Goal: Task Accomplishment & Management: Manage account settings

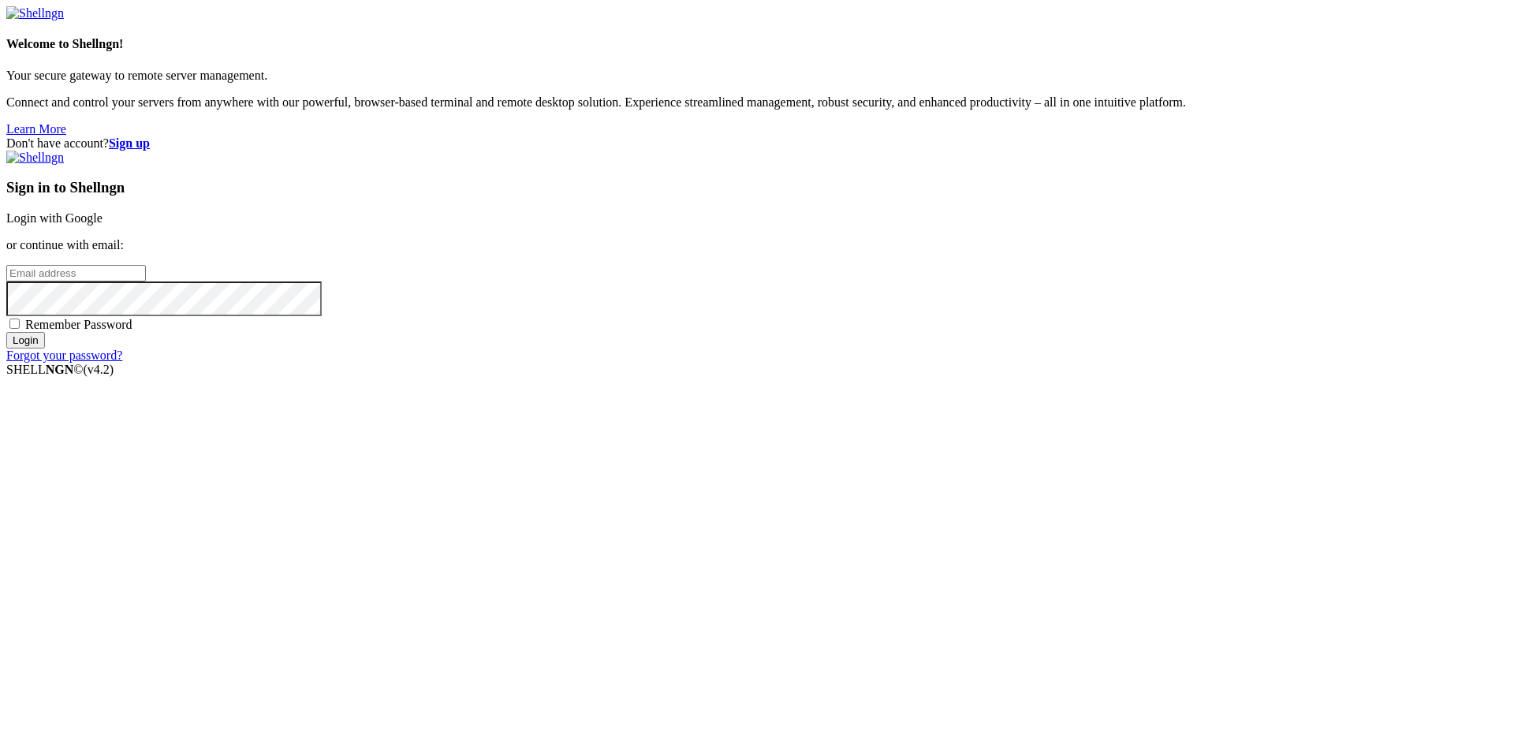
click at [146, 282] on input "email" at bounding box center [76, 273] width 140 height 17
click at [675, 363] on div "Don't have account? Sign up Sign in to Shellngn Login with Google or continue w…" at bounding box center [757, 249] width 1502 height 226
drag, startPoint x: 911, startPoint y: 360, endPoint x: 903, endPoint y: 364, distance: 8.8
click at [146, 282] on input "email" at bounding box center [76, 273] width 140 height 17
click at [719, 363] on div "Don't have account? Sign up Sign in to Shellngn Login with Google or continue w…" at bounding box center [757, 249] width 1502 height 226
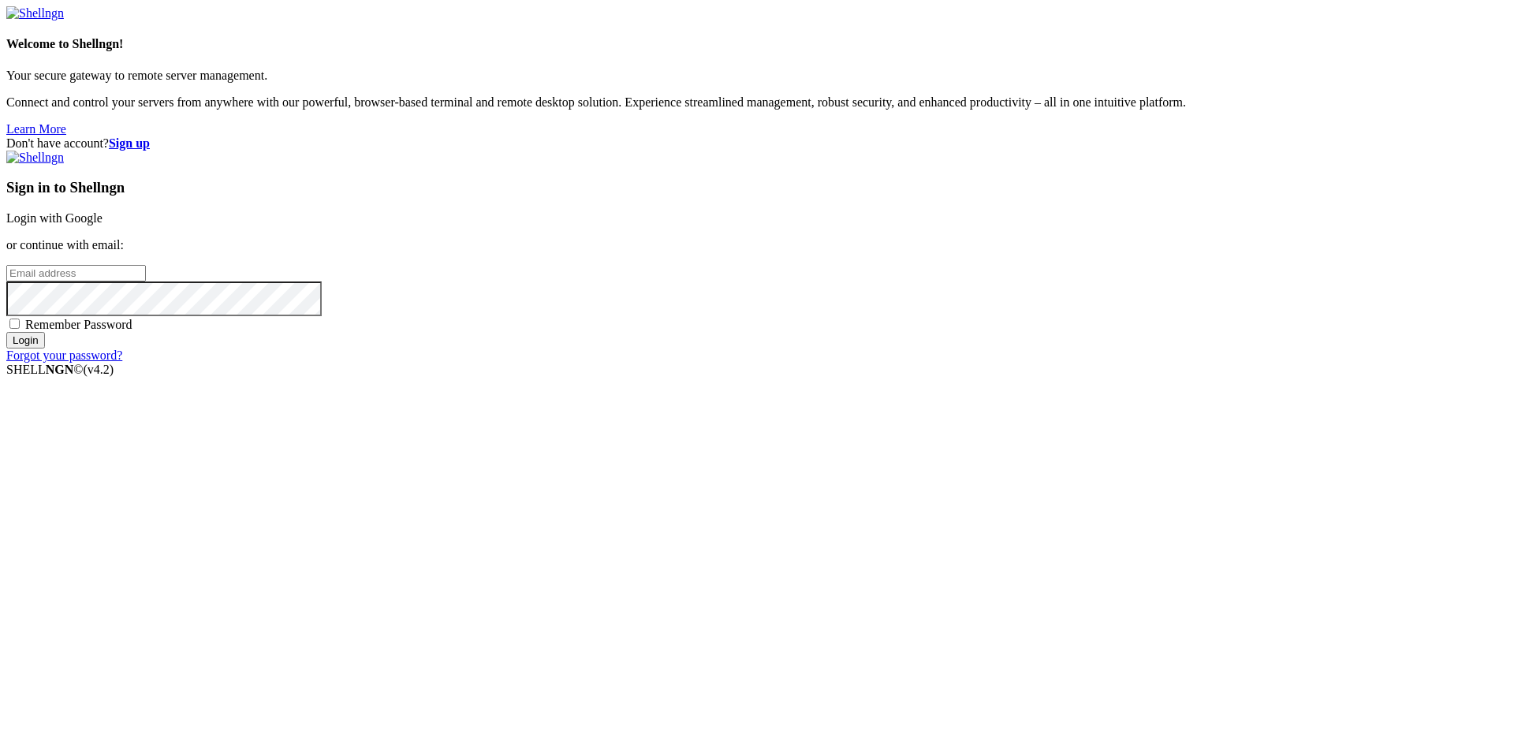
click at [146, 282] on input "email" at bounding box center [76, 273] width 140 height 17
click at [103, 225] on link "Login with Google" at bounding box center [54, 217] width 96 height 13
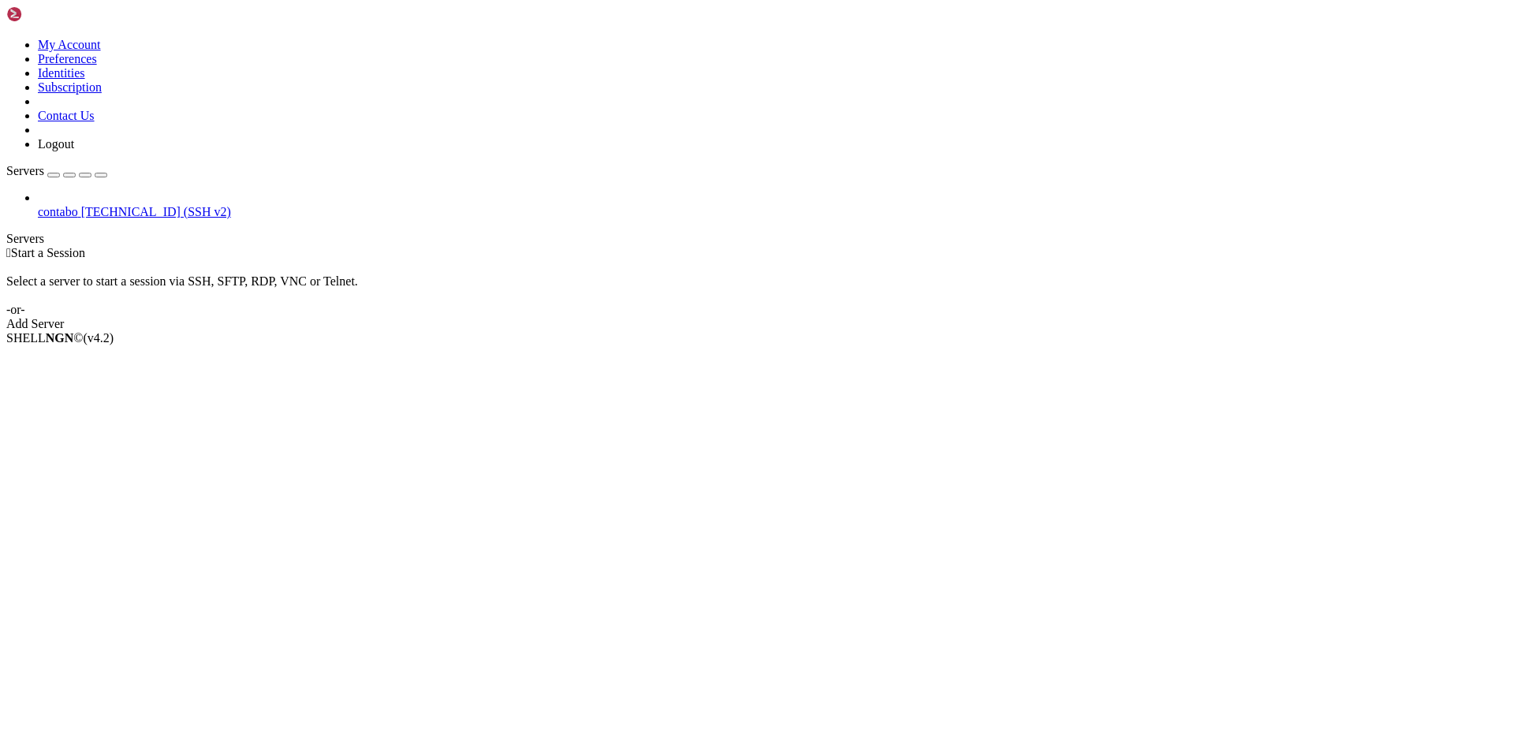
click at [78, 205] on span "contabo" at bounding box center [58, 211] width 40 height 13
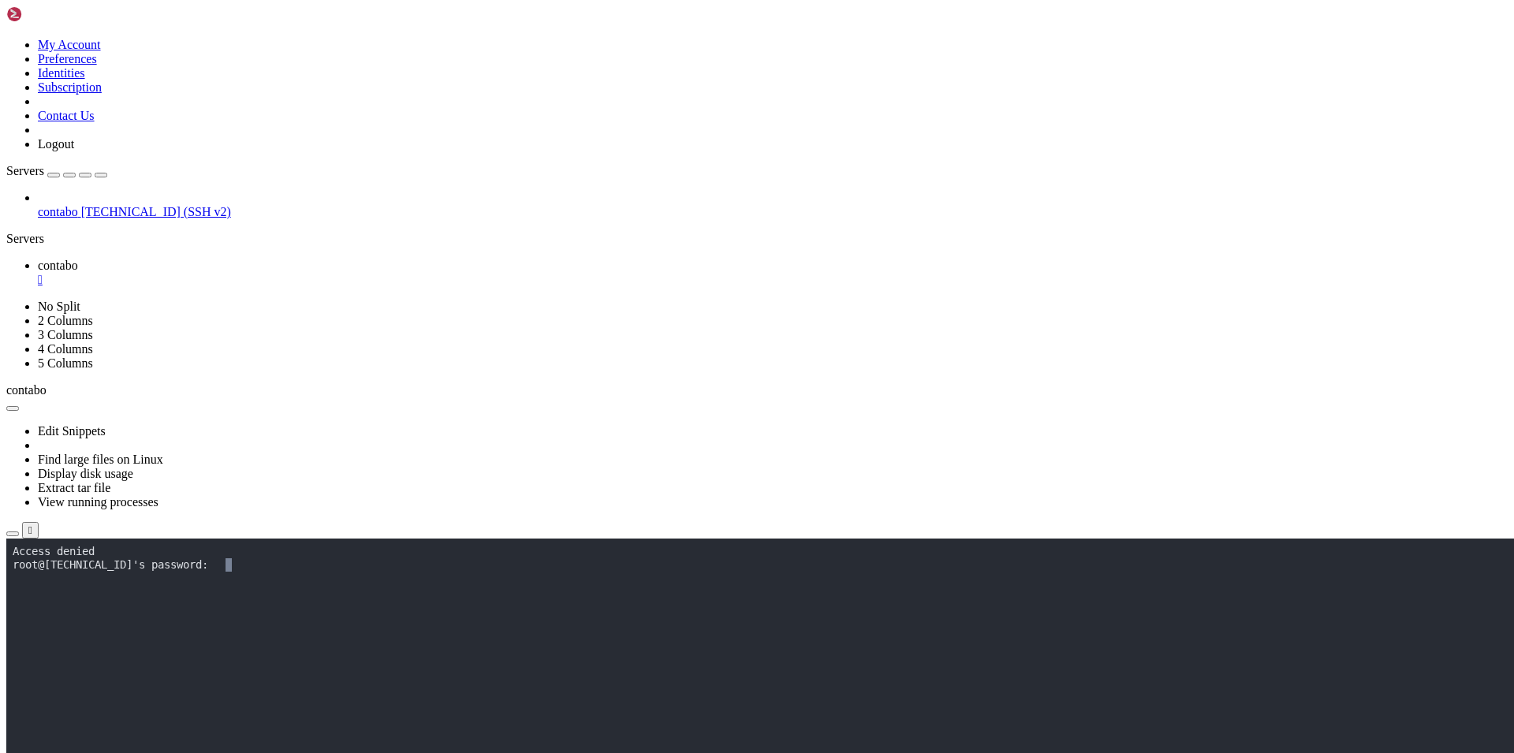
click at [659, 596] on x-row at bounding box center [664, 591] width 1303 height 13
click at [69, 583] on button "Reconnect" at bounding box center [37, 591] width 63 height 17
click at [286, 273] on div "" at bounding box center [773, 280] width 1470 height 14
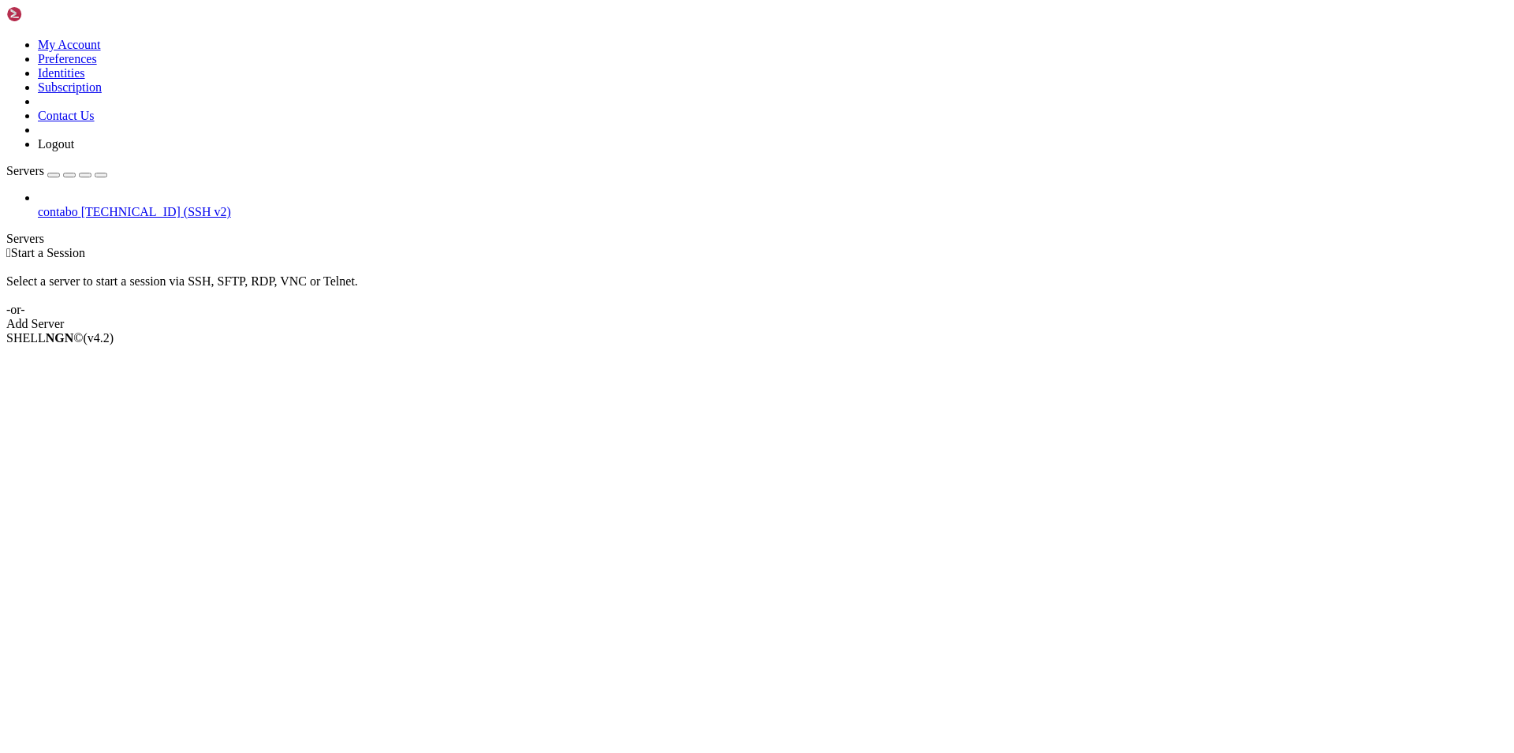
click at [78, 205] on span "contabo" at bounding box center [58, 211] width 40 height 13
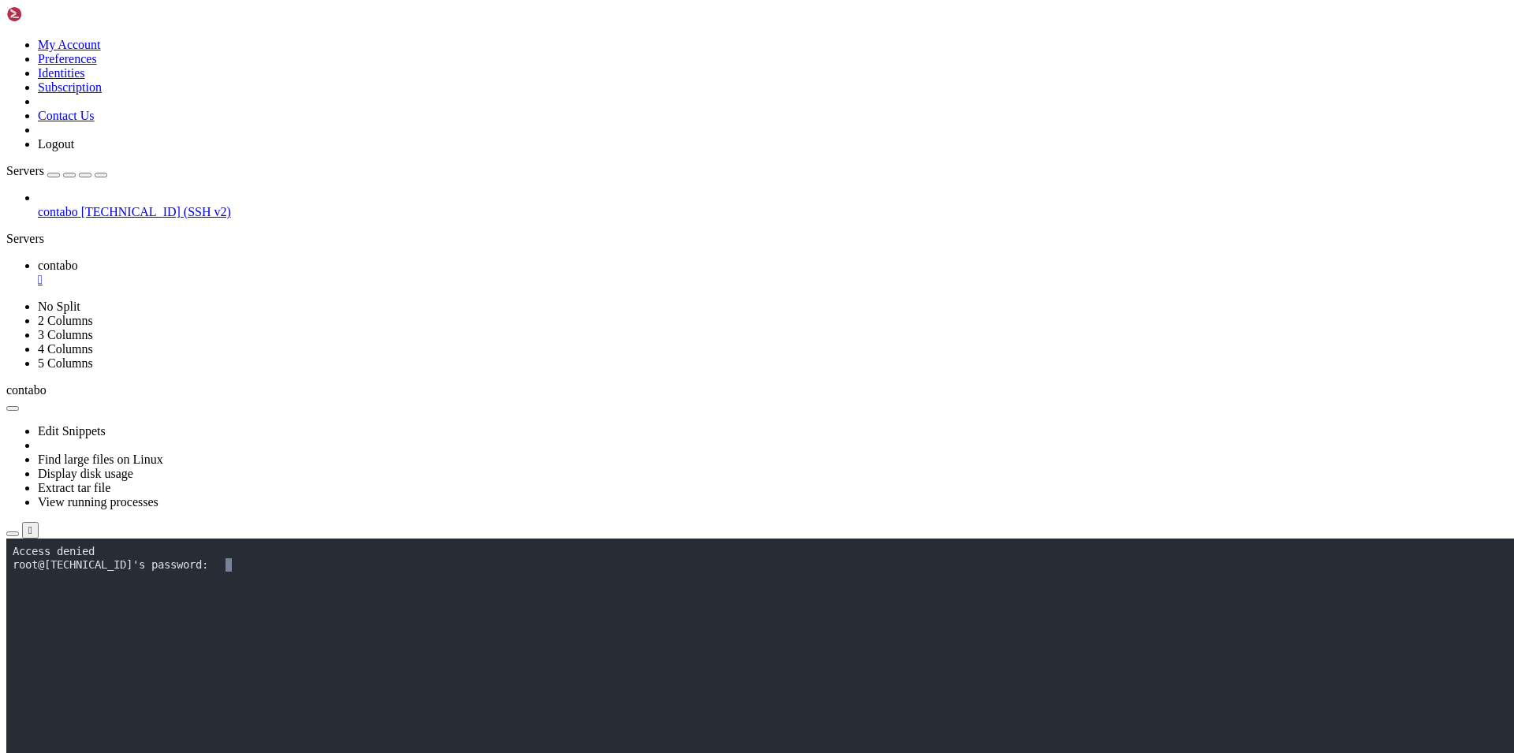
click at [281, 273] on div "" at bounding box center [773, 280] width 1470 height 14
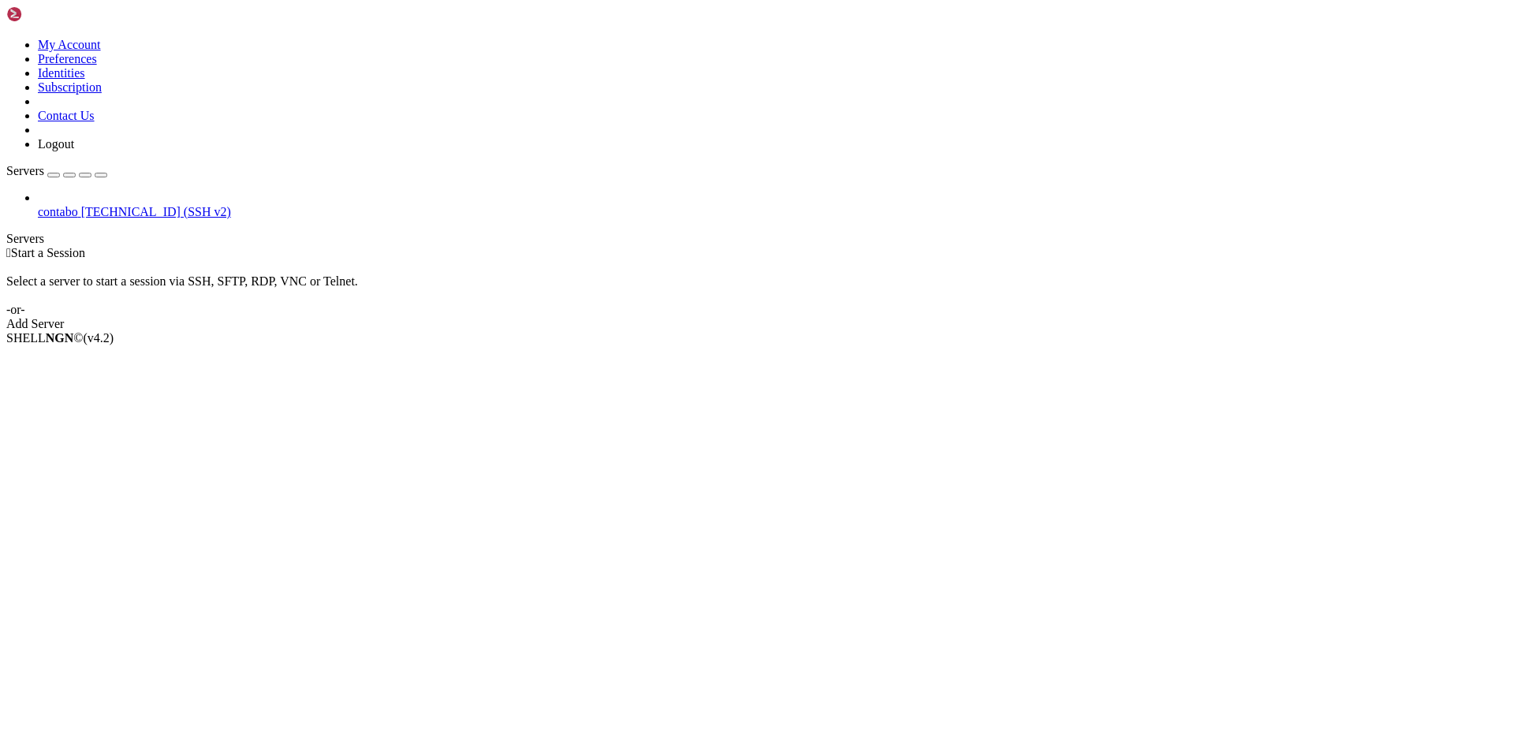
click at [78, 205] on span "contabo" at bounding box center [58, 211] width 40 height 13
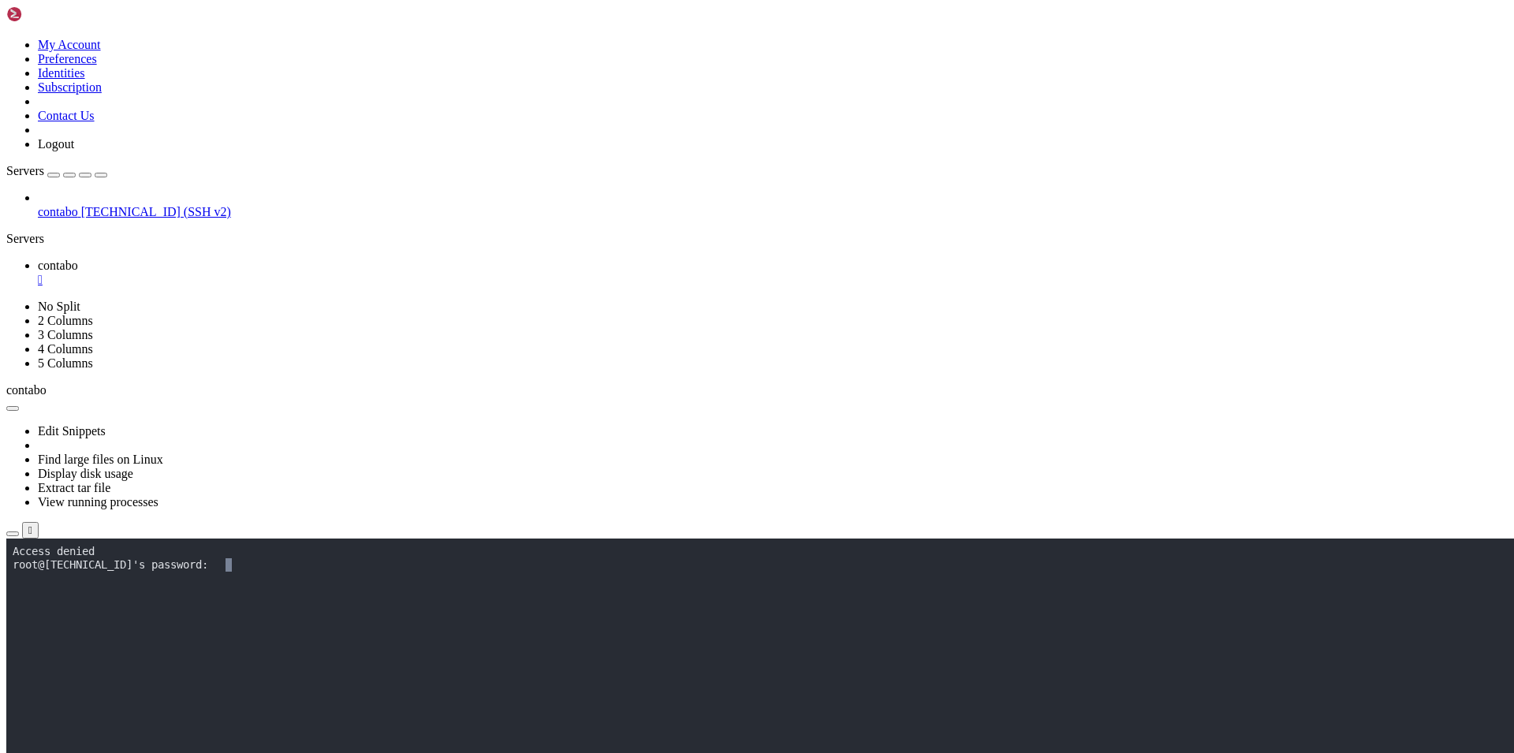
click at [283, 273] on div "" at bounding box center [773, 280] width 1470 height 14
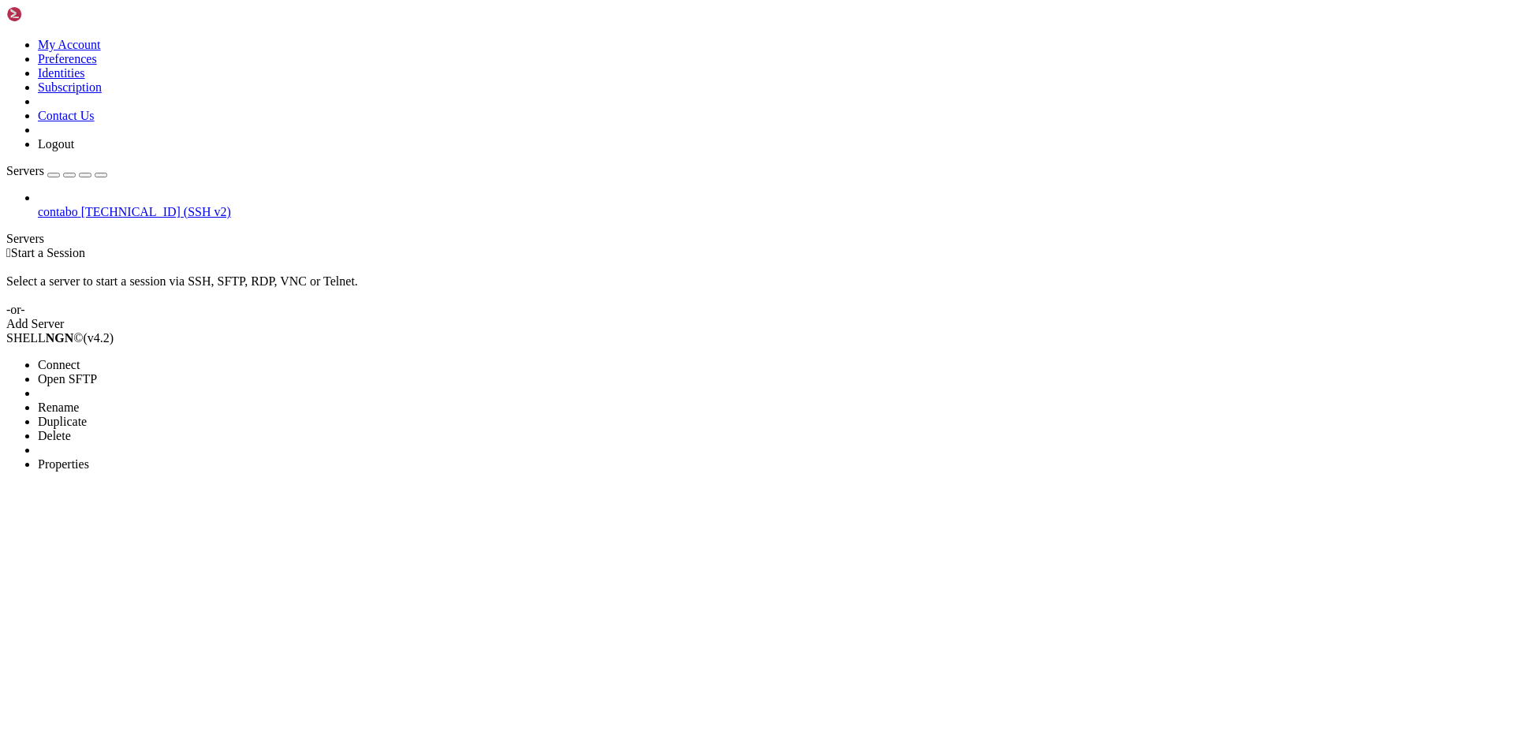
click at [89, 457] on span "Properties" at bounding box center [63, 463] width 51 height 13
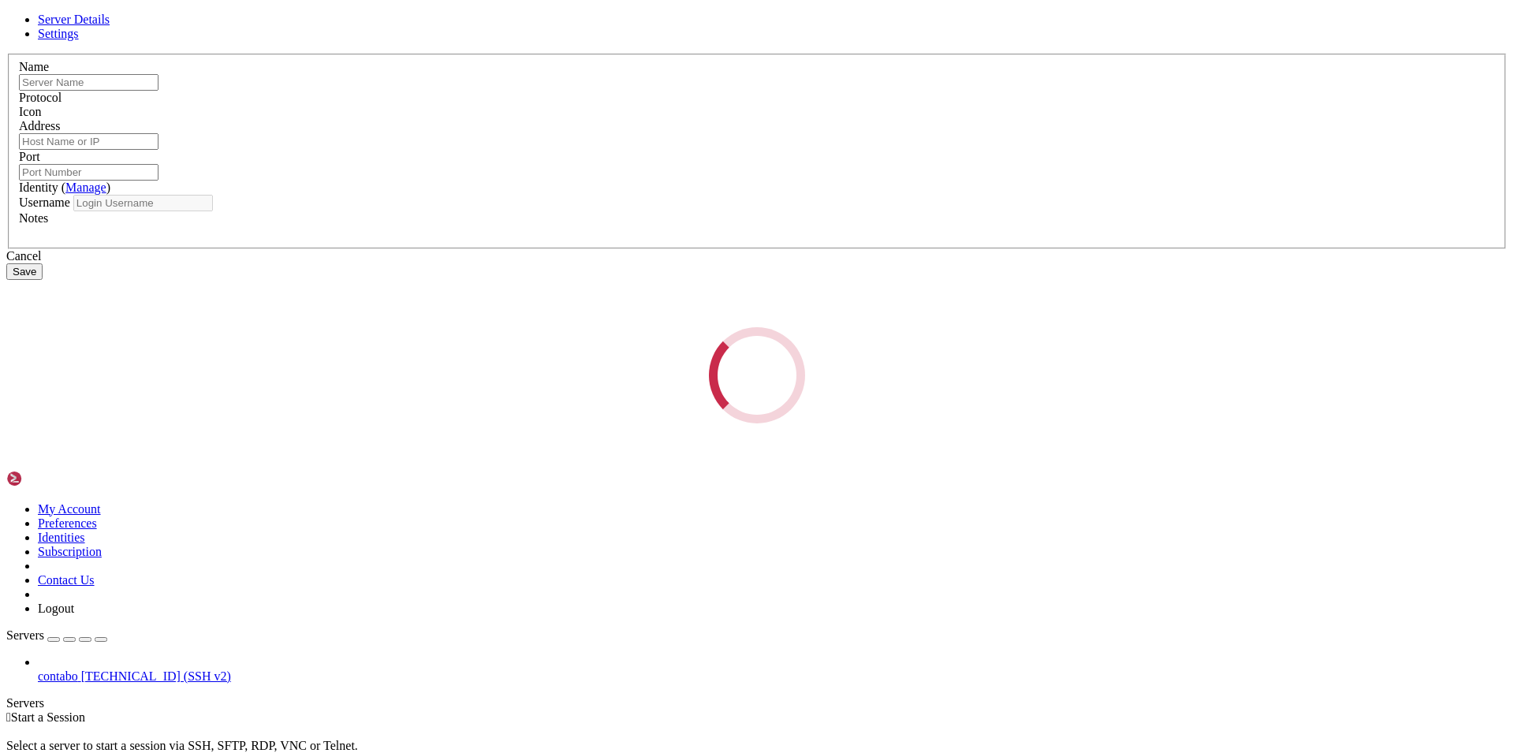
type input "contabo"
type input "[TECHNICAL_ID]"
type input "22"
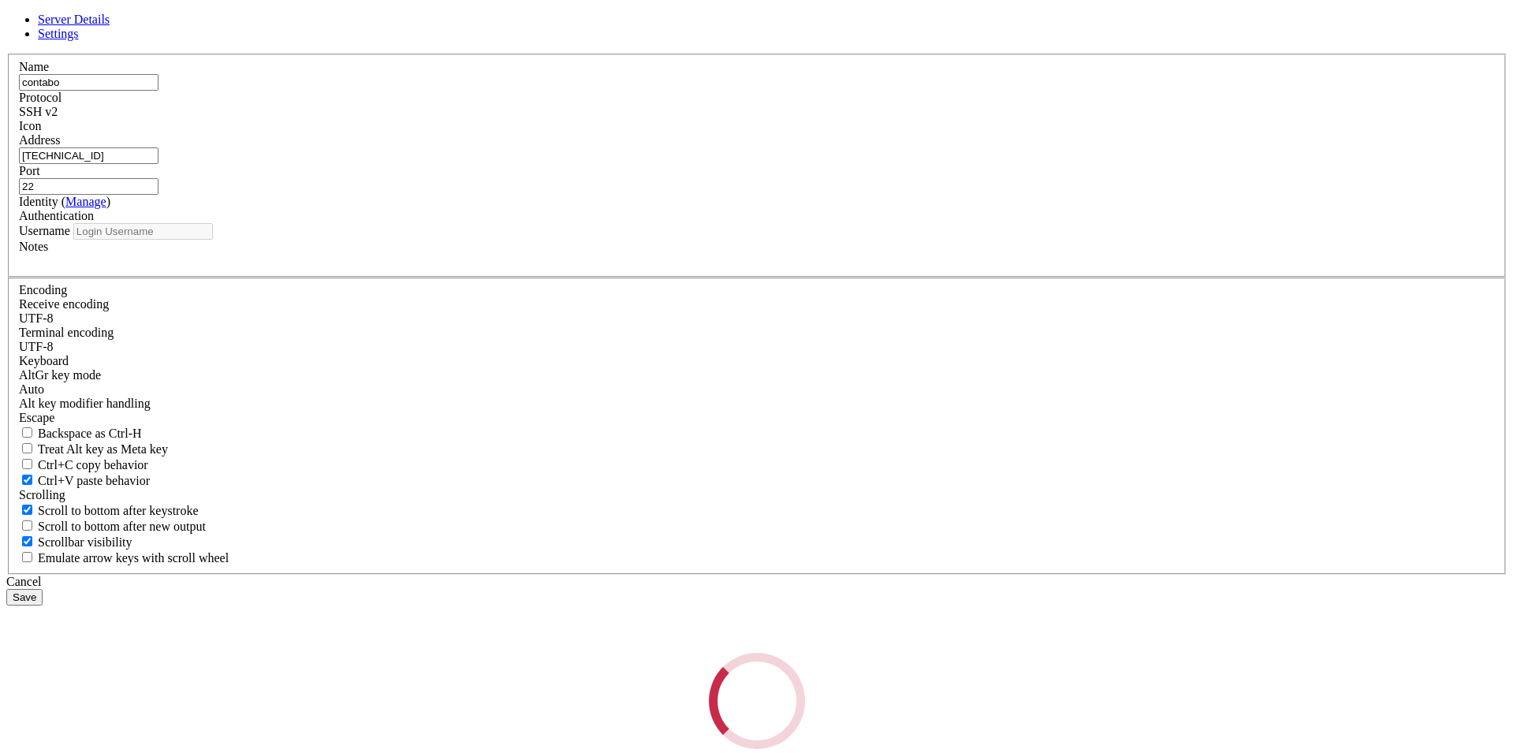
type input "root"
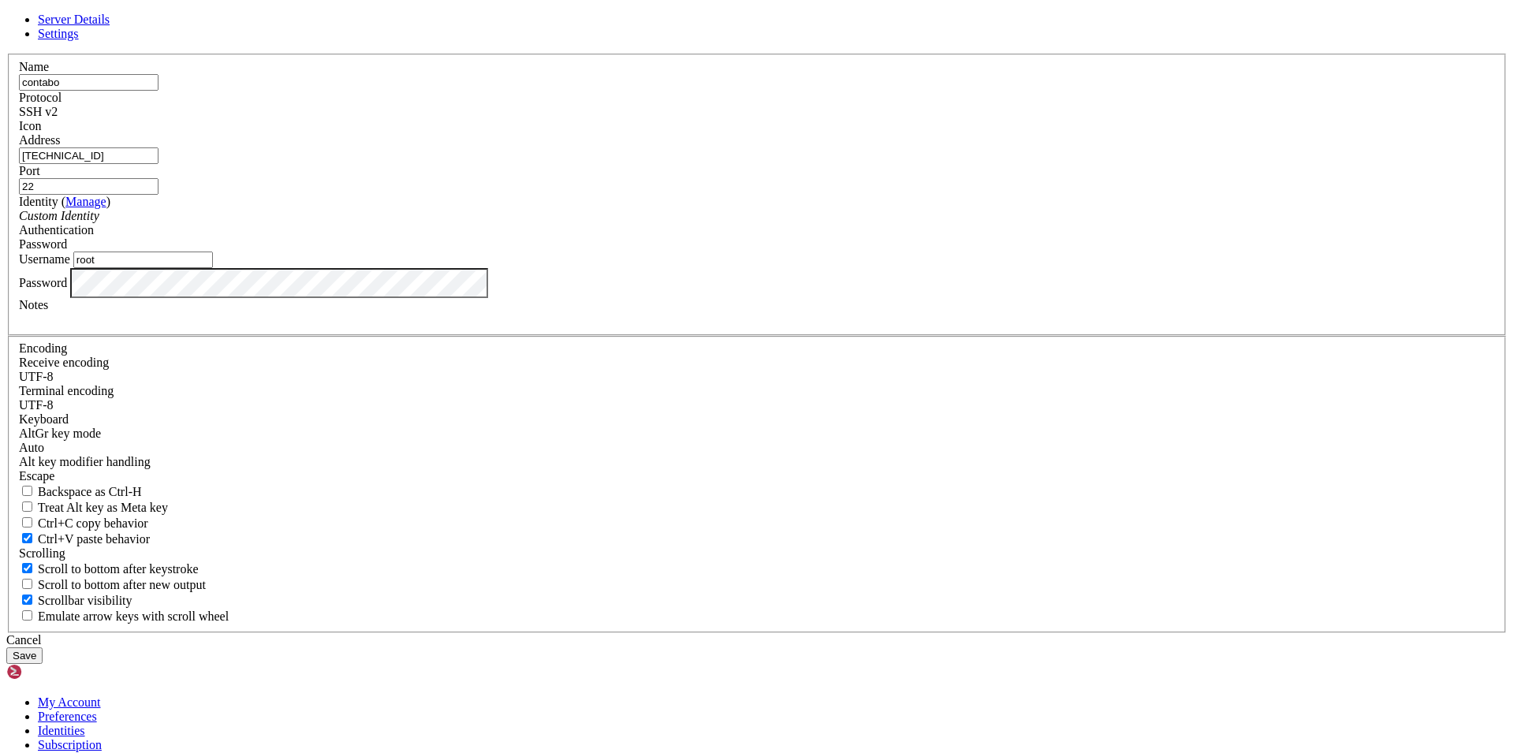
click at [159, 164] on input "[TECHNICAL_ID]" at bounding box center [89, 155] width 140 height 17
paste input "[TECHNICAL_ID]"
type input "[TECHNICAL_ID]"
click at [43, 648] on button "Save" at bounding box center [24, 656] width 36 height 17
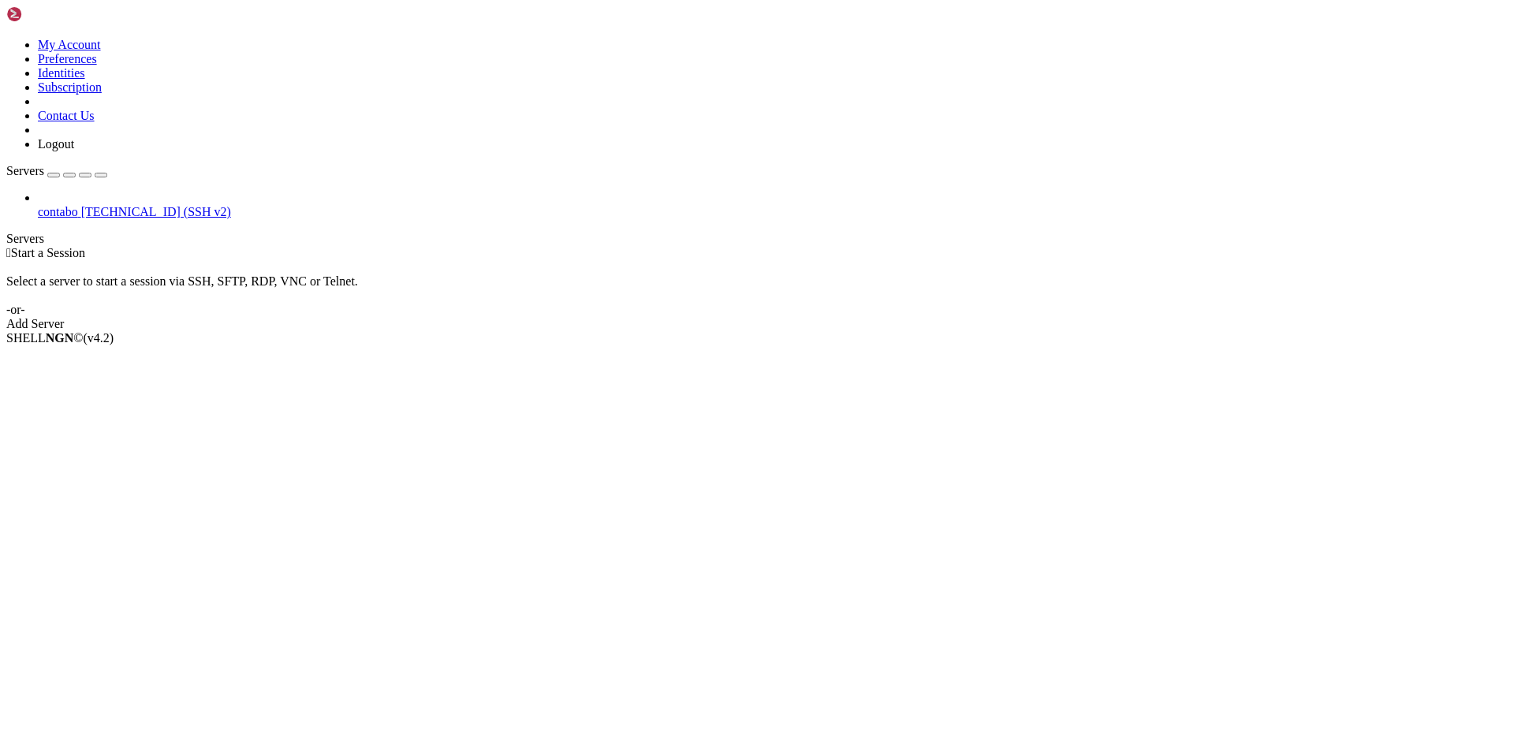
click at [78, 205] on span "contabo" at bounding box center [58, 211] width 40 height 13
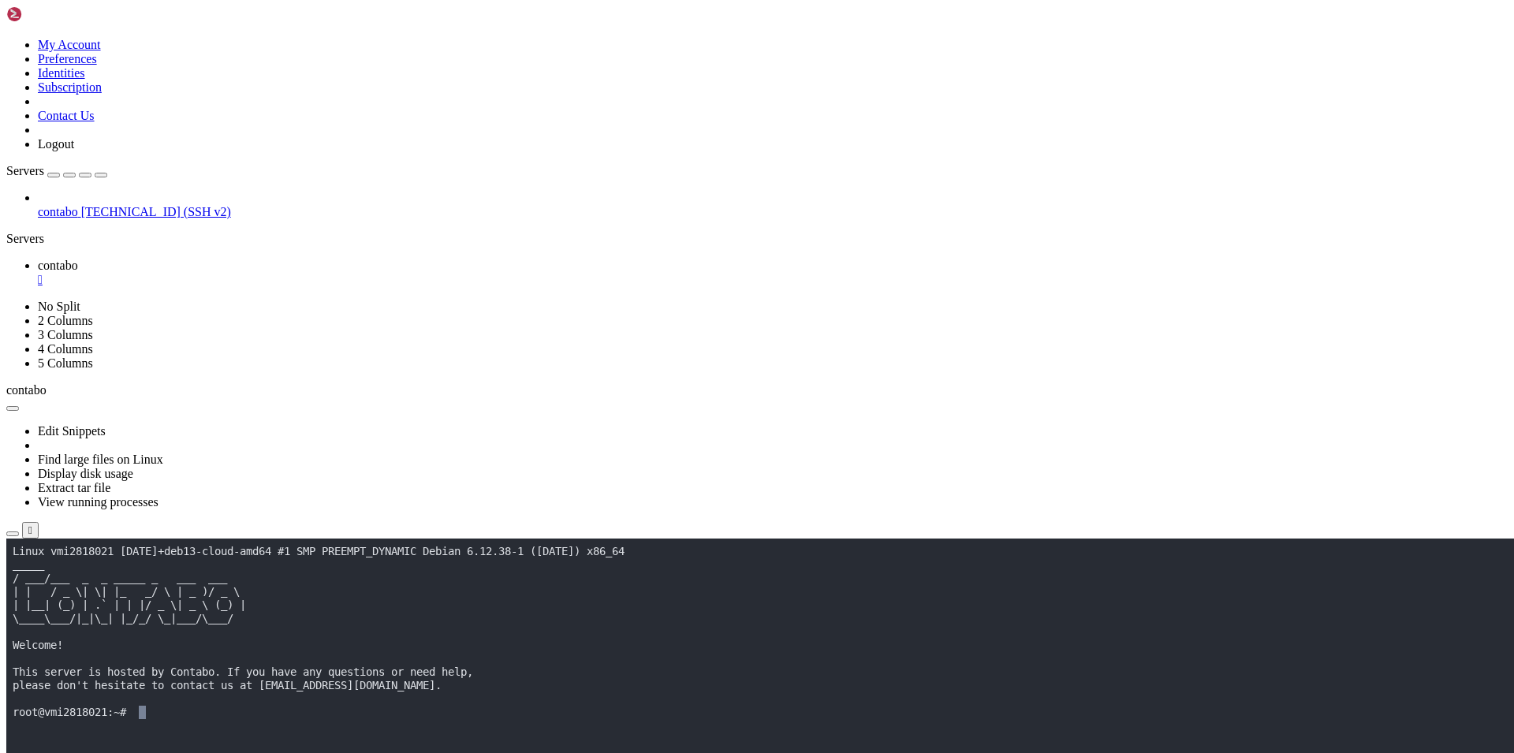
click at [230, 734] on x-row at bounding box center [664, 739] width 1303 height 13
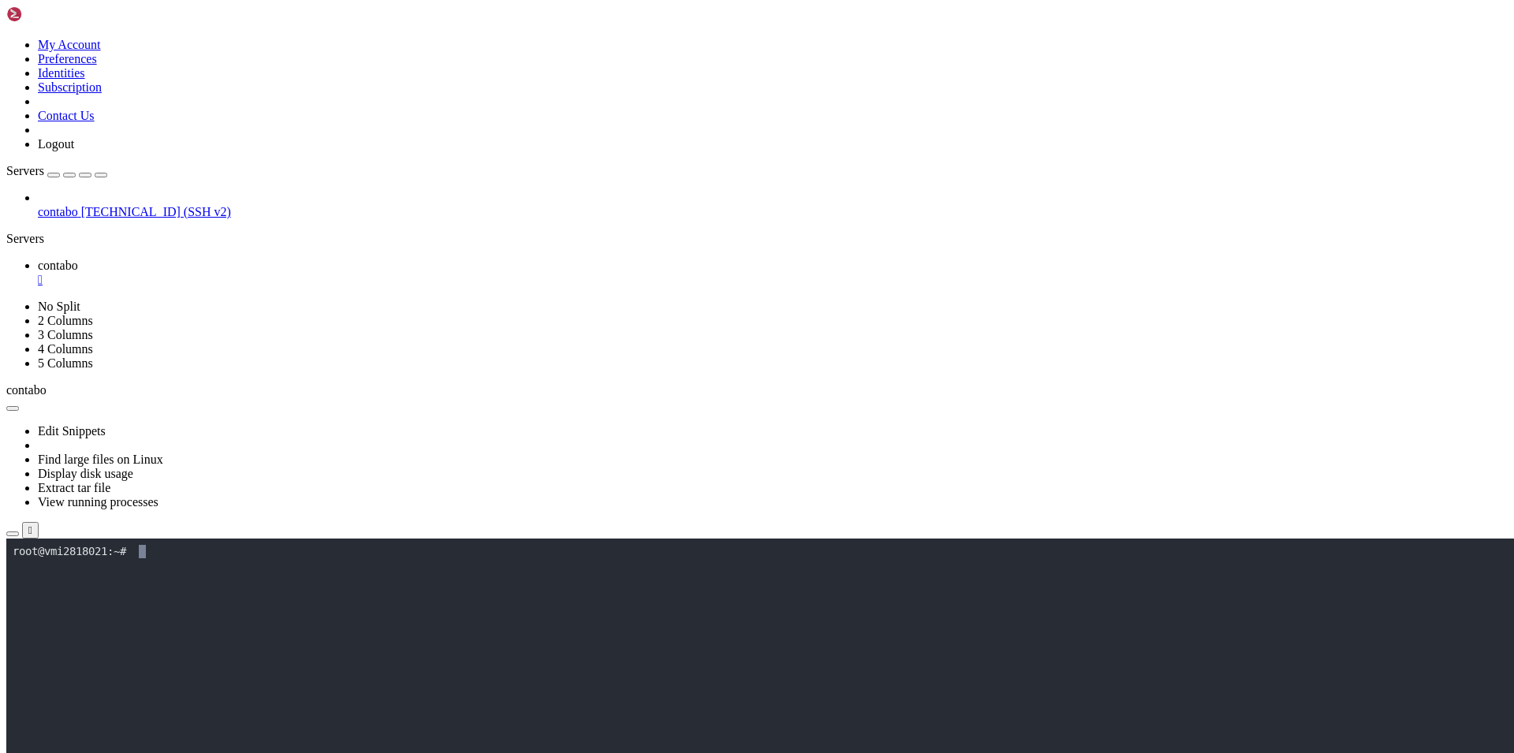
click at [573, 586] on x-row at bounding box center [664, 591] width 1303 height 13
click at [335, 718] on x-row at bounding box center [664, 712] width 1303 height 13
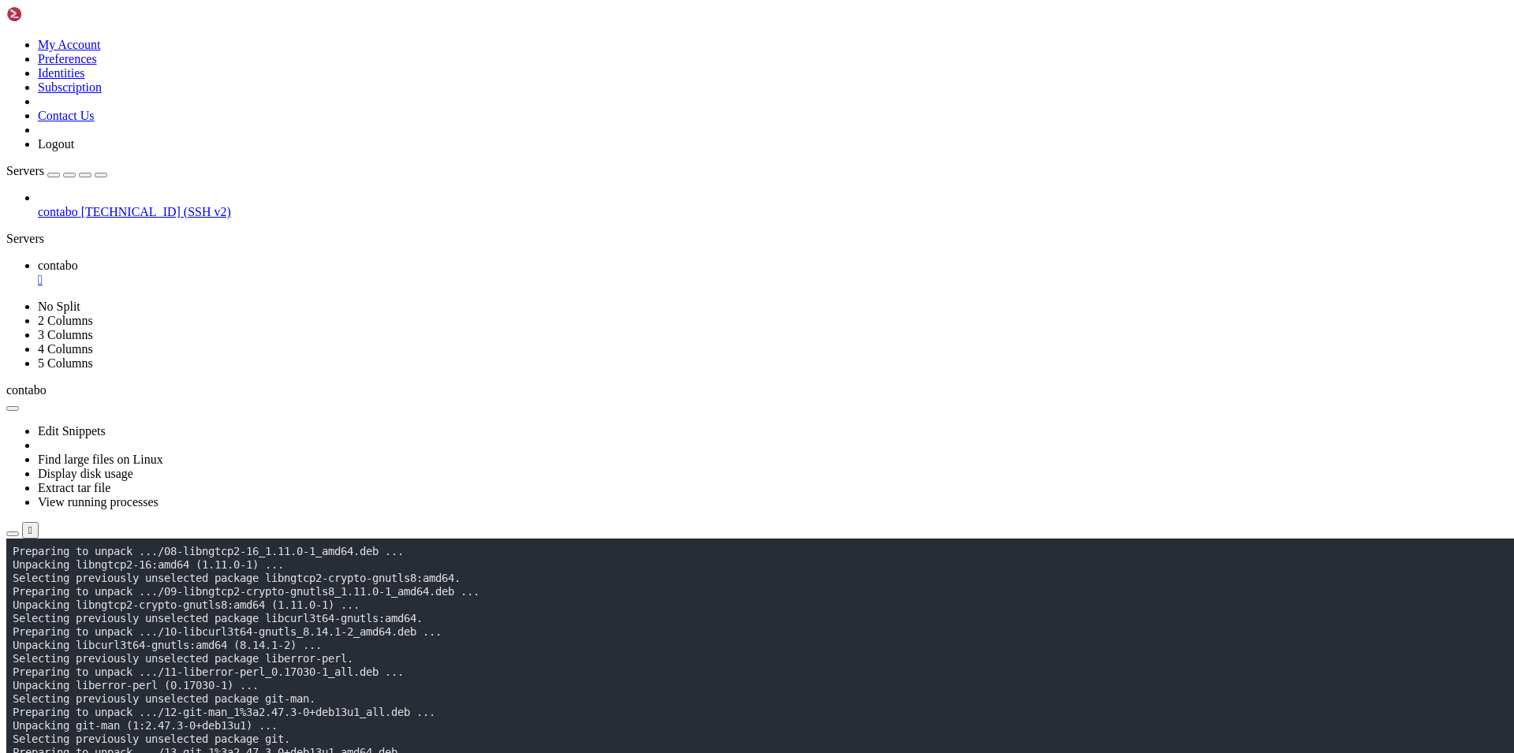
scroll to position [845, 0]
